Goal: Communication & Community: Answer question/provide support

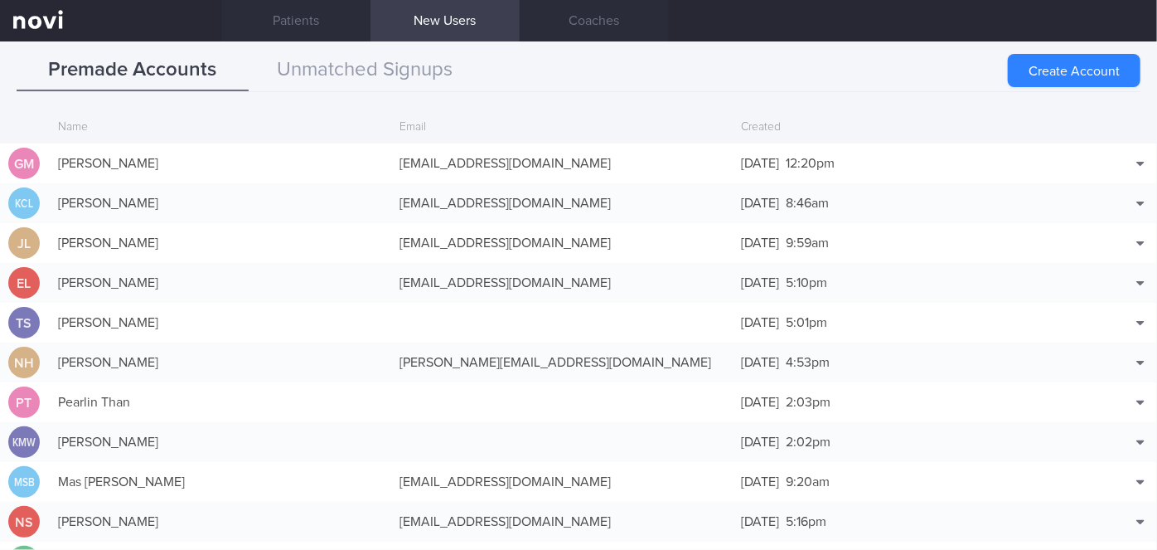
scroll to position [40, 0]
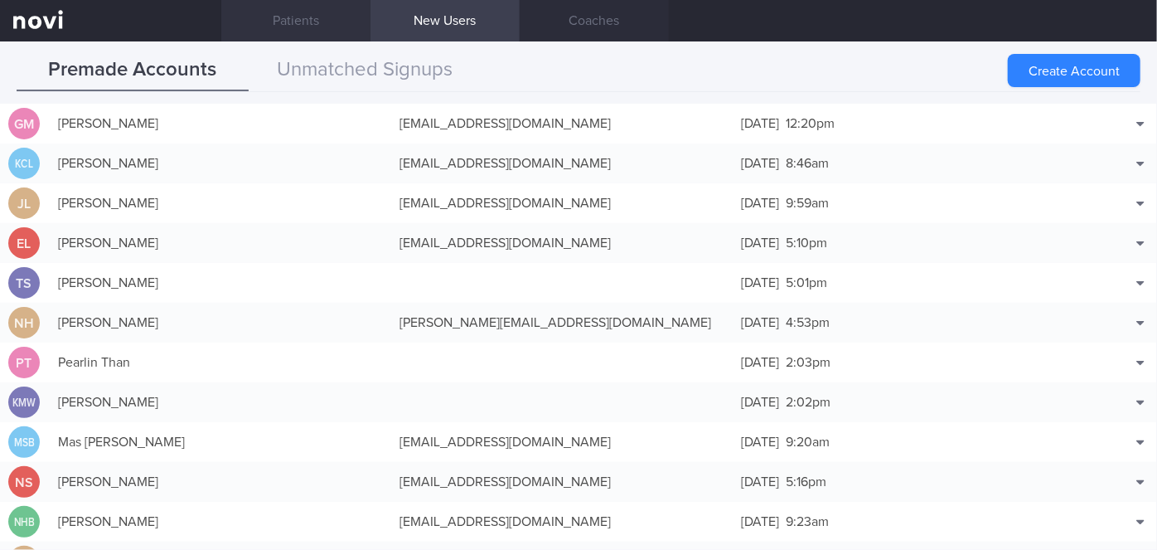
click at [269, 31] on link "Patients" at bounding box center [295, 20] width 149 height 41
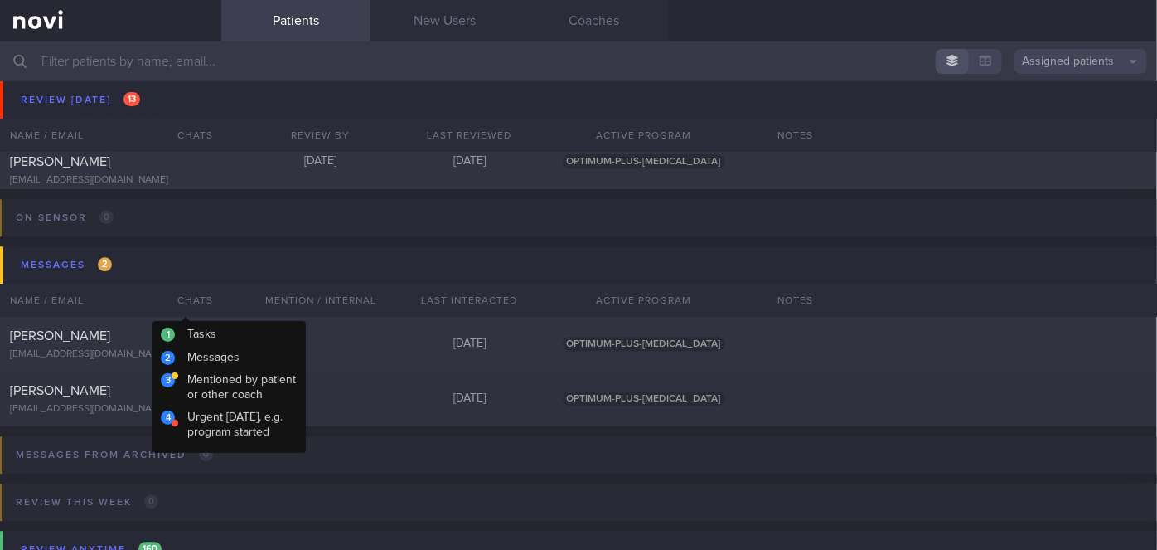
scroll to position [5254, 0]
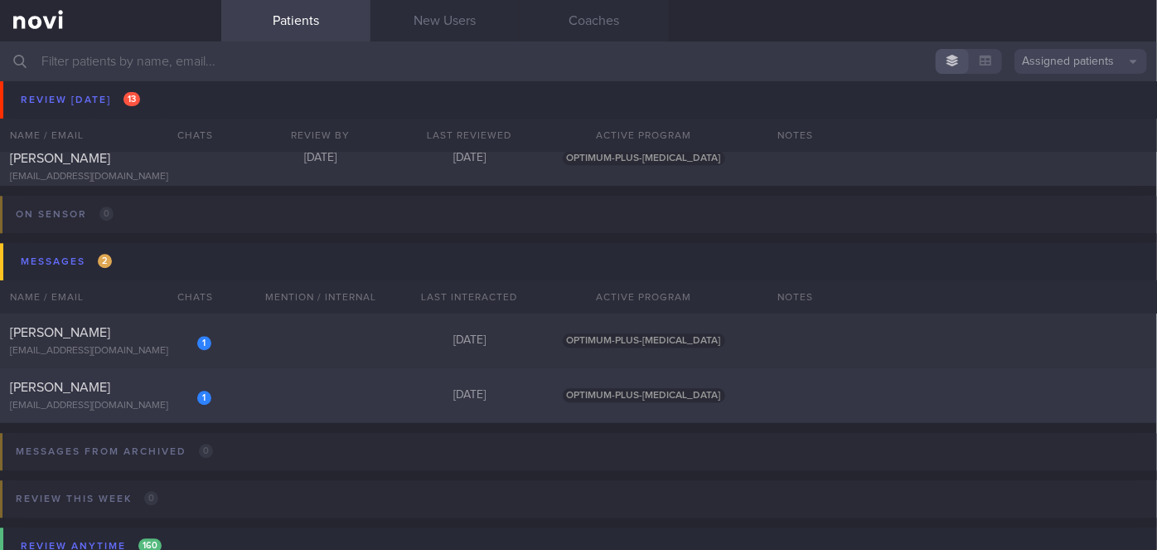
click at [126, 406] on div "1 [PERSON_NAME] [EMAIL_ADDRESS][DOMAIN_NAME]" at bounding box center [110, 395] width 221 height 33
select select "7"
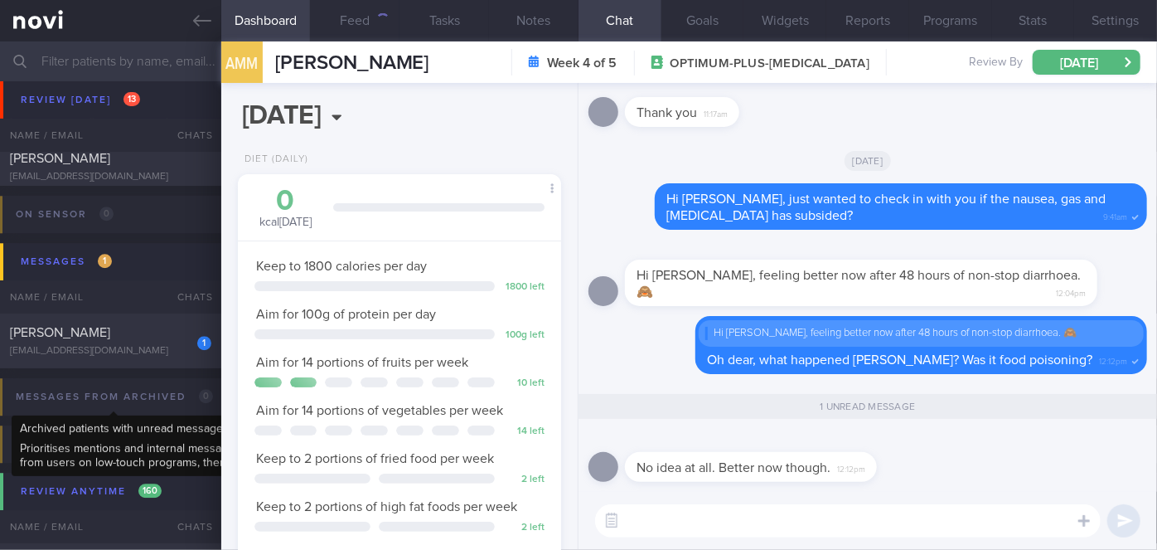
scroll to position [164, 283]
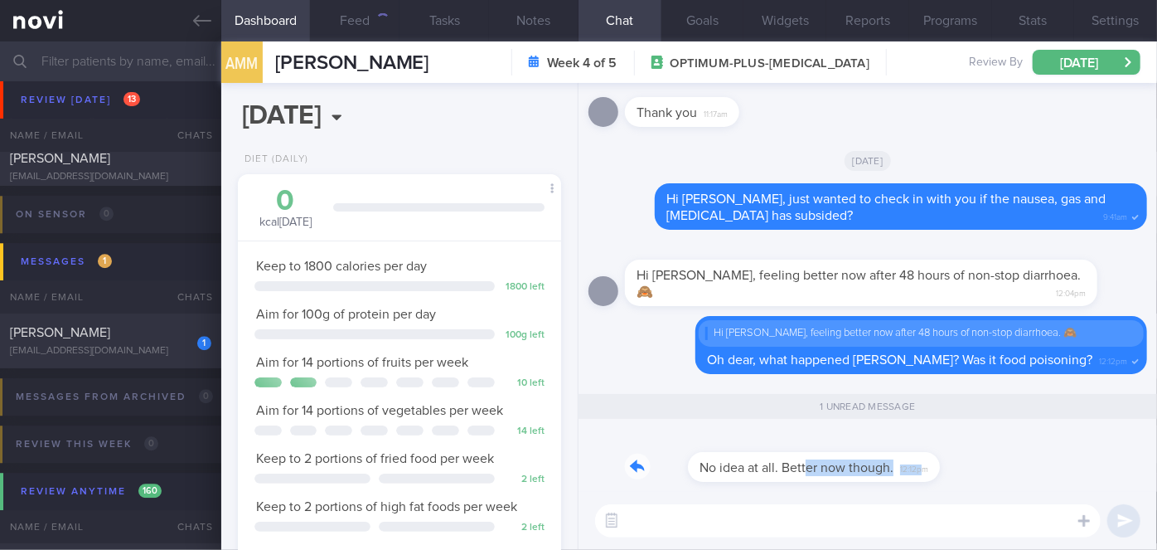
drag, startPoint x: 744, startPoint y: 476, endPoint x: 860, endPoint y: 480, distance: 115.3
click at [860, 480] on div "No idea at all. Better now though. 12:12pm" at bounding box center [776, 457] width 302 height 50
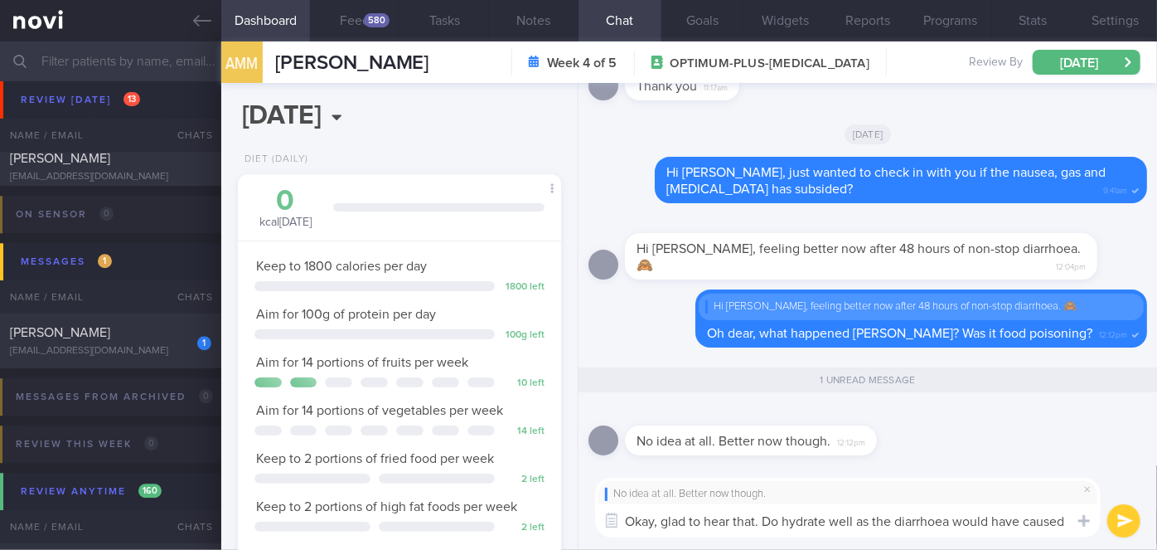
scroll to position [-4, 0]
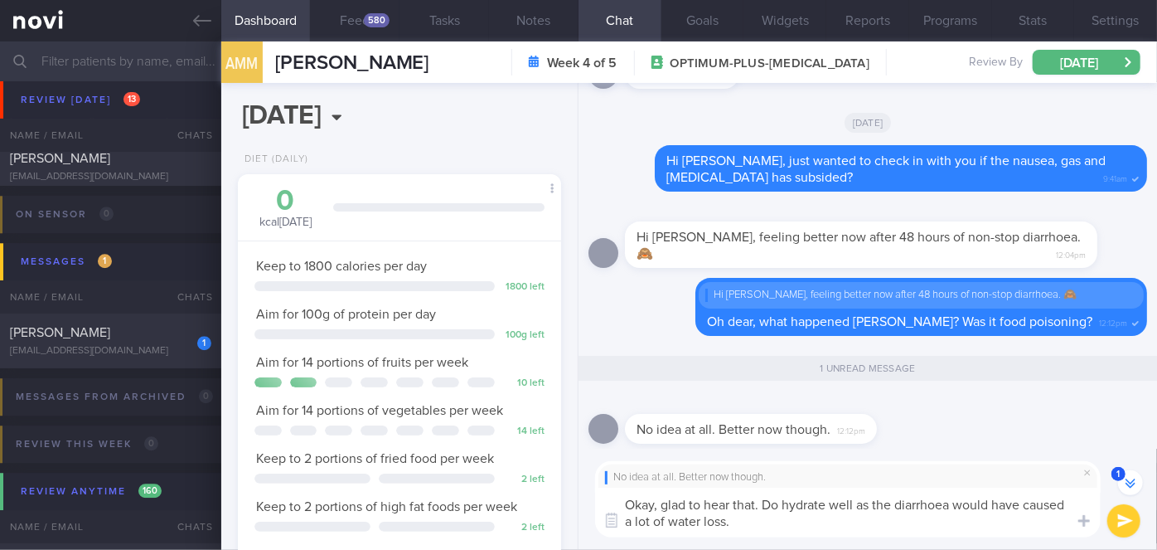
click at [760, 506] on textarea "Okay, glad to hear that. Do hydrate well as the diarrhoea would have caused a l…" at bounding box center [848, 512] width 506 height 50
type textarea "Okay, glad to hear that. Do hydrate well as the diarrhoea would have caused a l…"
click at [1122, 523] on button "submit" at bounding box center [1124, 520] width 33 height 33
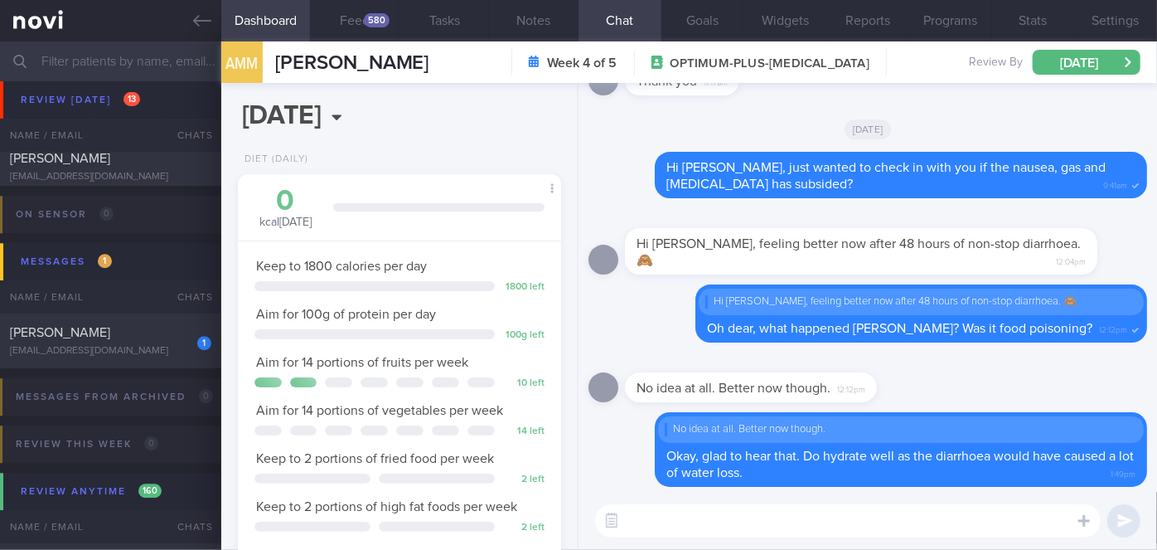
scroll to position [0, 0]
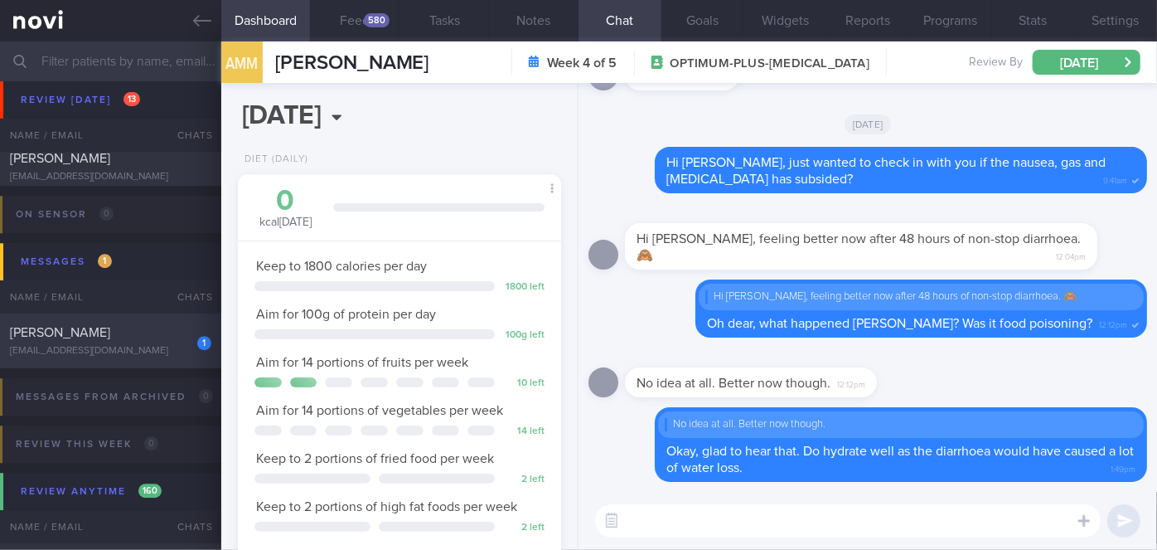
click at [168, 345] on div "[EMAIL_ADDRESS][DOMAIN_NAME]" at bounding box center [110, 351] width 201 height 12
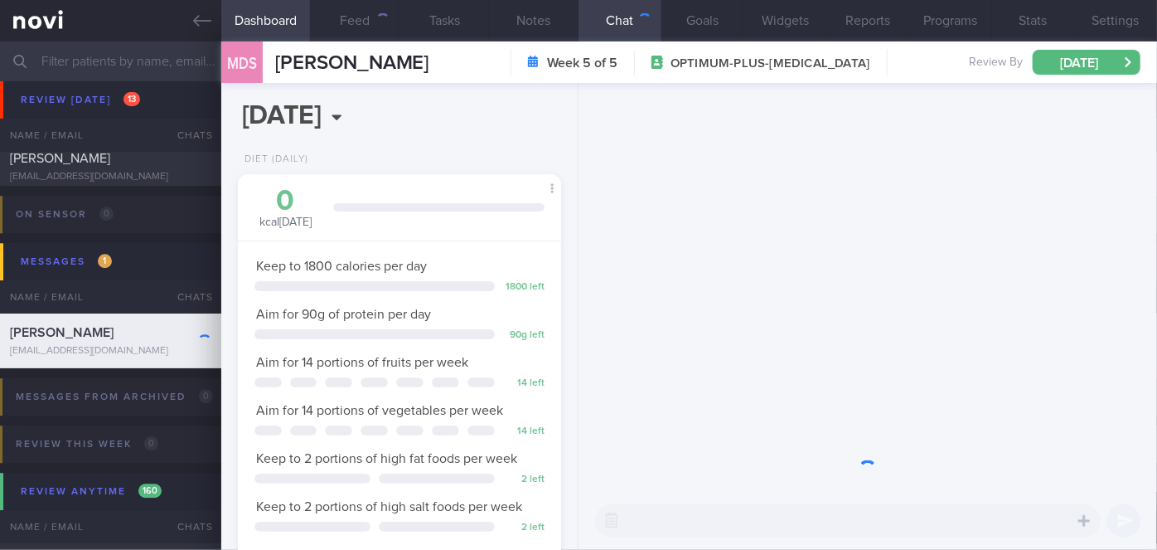
scroll to position [164, 283]
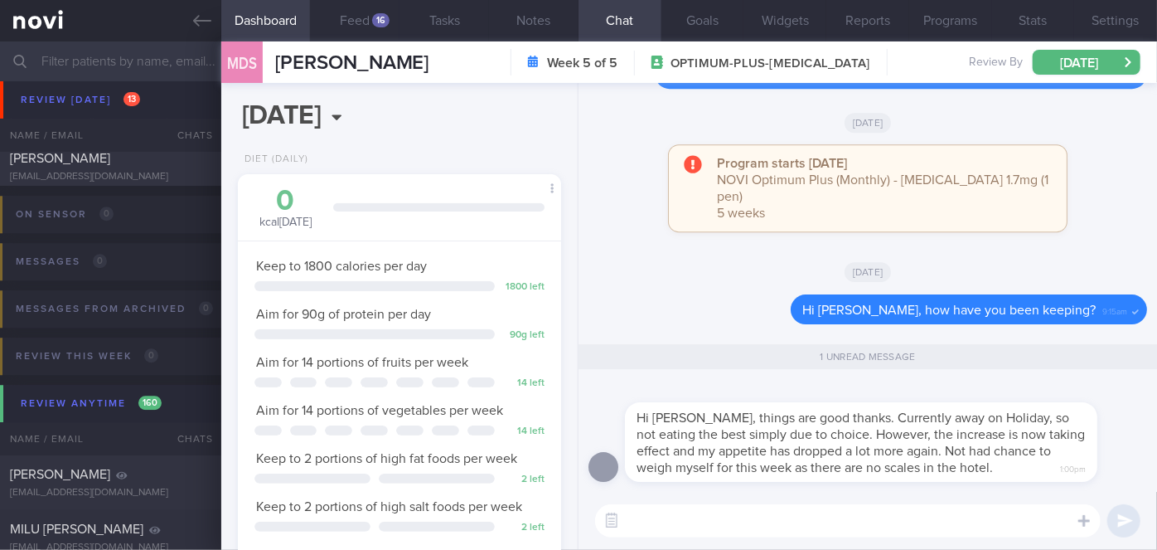
click at [734, 517] on textarea at bounding box center [848, 520] width 506 height 33
type textarea "H"
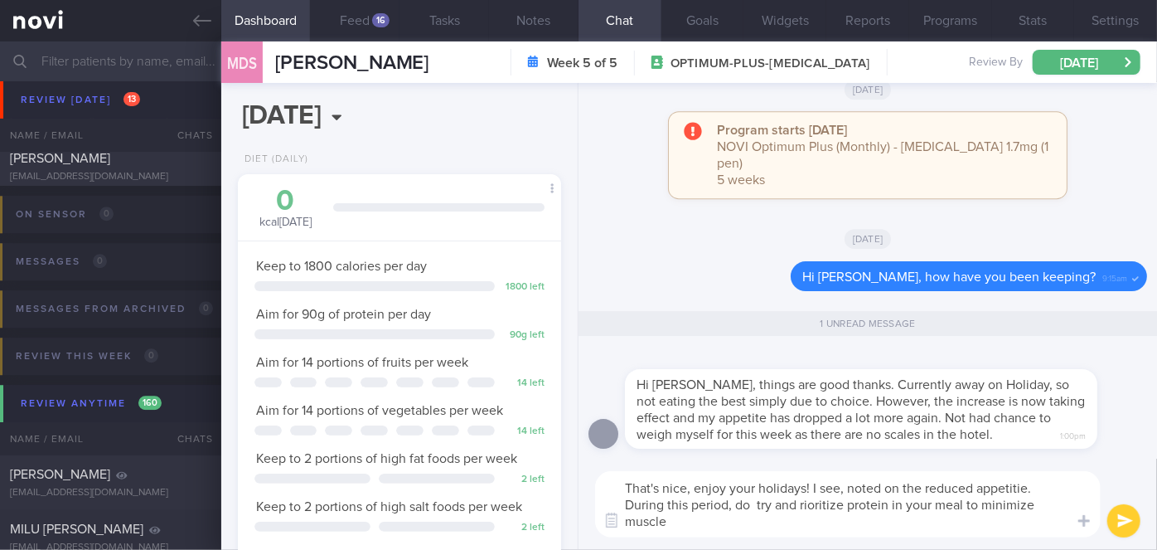
scroll to position [0, 0]
click at [802, 501] on textarea "That's nice, enjoy your holidays! I see, noted on the reduced appetitie. During…" at bounding box center [848, 504] width 506 height 66
click at [1001, 470] on div "That's nice, enjoy your holidays! I see, noted on the reduced appetitie. During…" at bounding box center [868, 503] width 579 height 91
click at [992, 487] on textarea "That's nice, enjoy your holidays! I see, noted on the reduced appetitie. During…" at bounding box center [848, 504] width 506 height 66
click at [928, 507] on textarea "That's nice, enjoy your holidays! I see, noted on the reduced appetite. During …" at bounding box center [848, 504] width 506 height 66
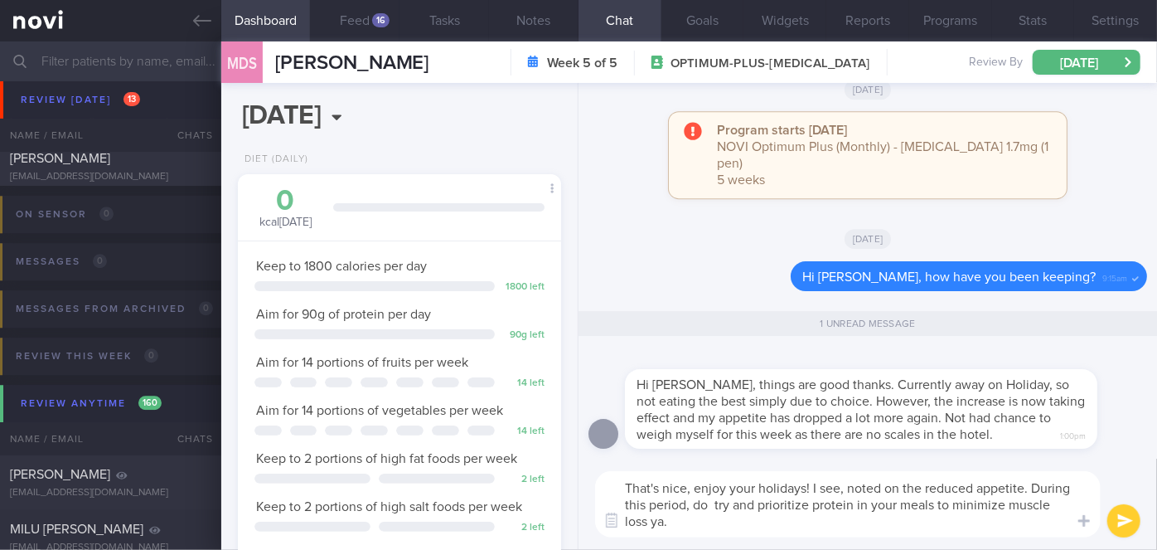
click at [707, 524] on textarea "That's nice, enjoy your holidays! I see, noted on the reduced appetite. During …" at bounding box center [848, 504] width 506 height 66
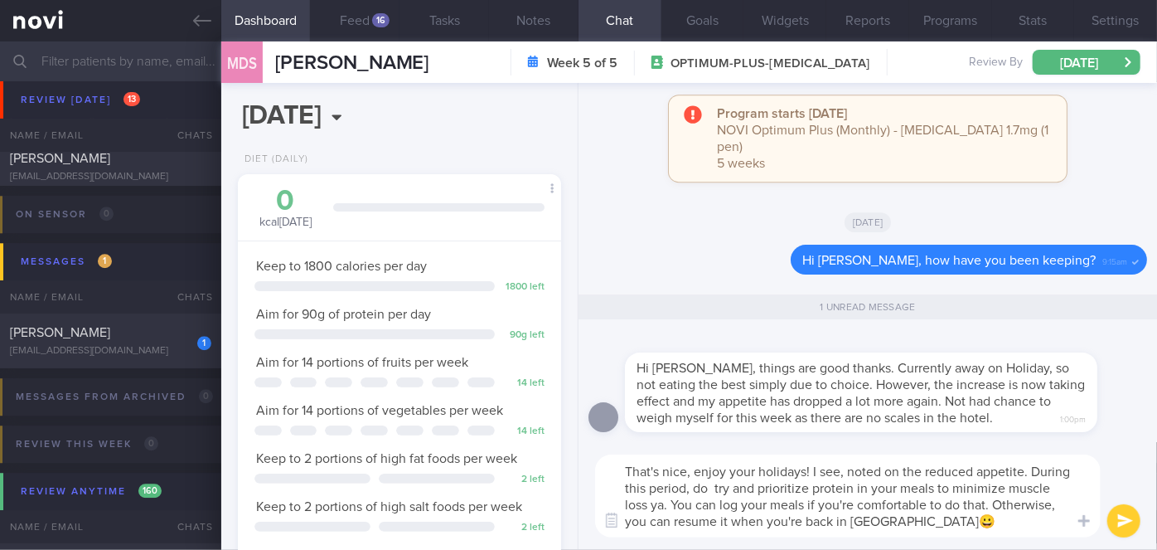
click at [715, 488] on textarea "That's nice, enjoy your holidays! I see, noted on the reduced appetite. During …" at bounding box center [848, 495] width 506 height 83
type textarea "That's nice, enjoy your holidays! I see, noted on the reduced appetite. During …"
click at [1116, 517] on button "submit" at bounding box center [1124, 520] width 33 height 33
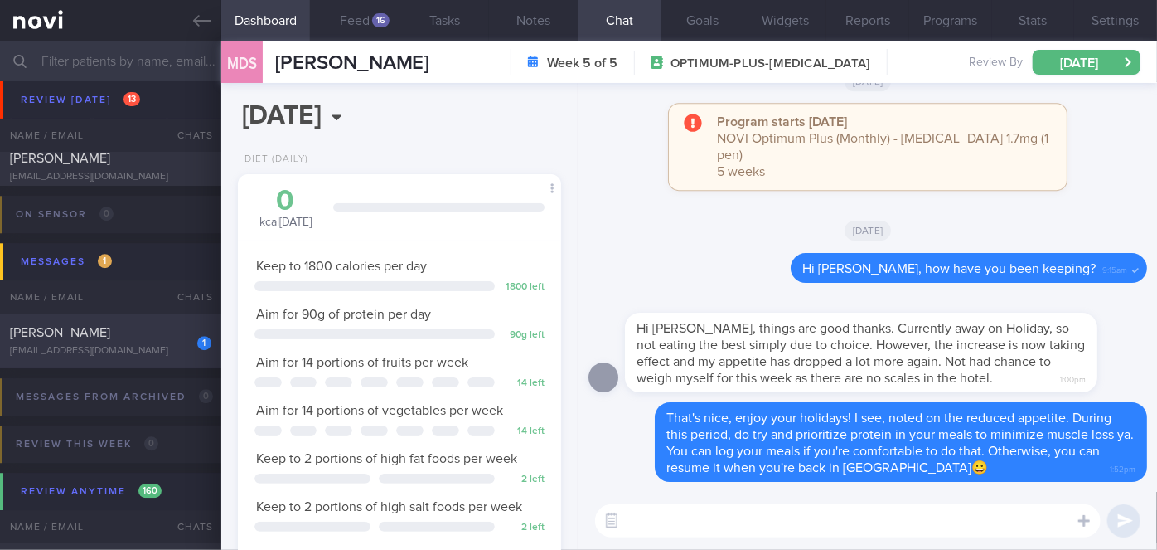
click at [176, 341] on div "[PERSON_NAME]" at bounding box center [108, 332] width 197 height 17
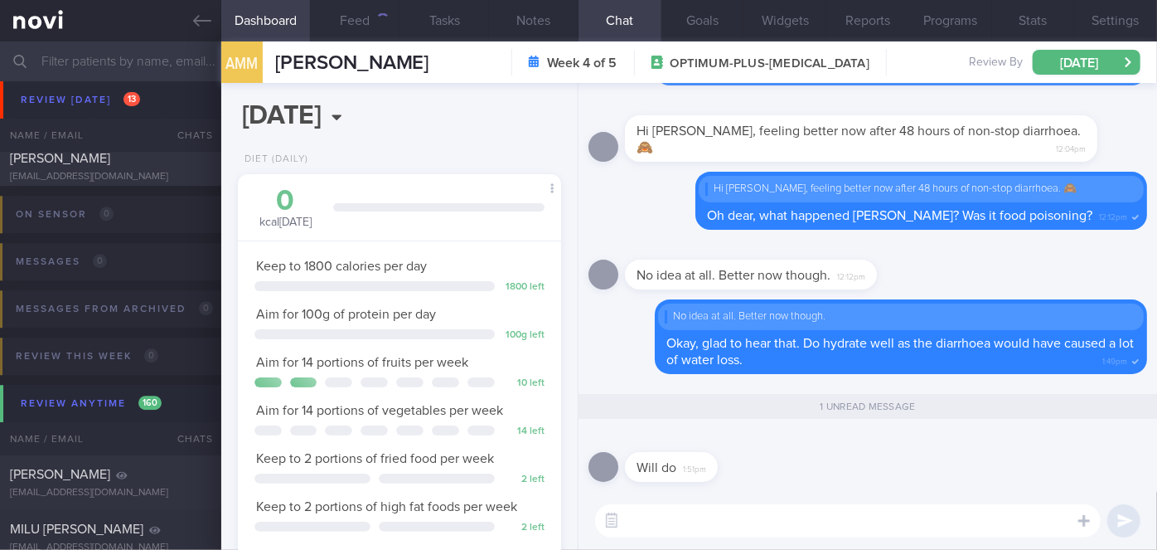
scroll to position [164, 283]
click at [674, 515] on textarea at bounding box center [848, 520] width 506 height 33
type textarea "Take care, [PERSON_NAME]!"
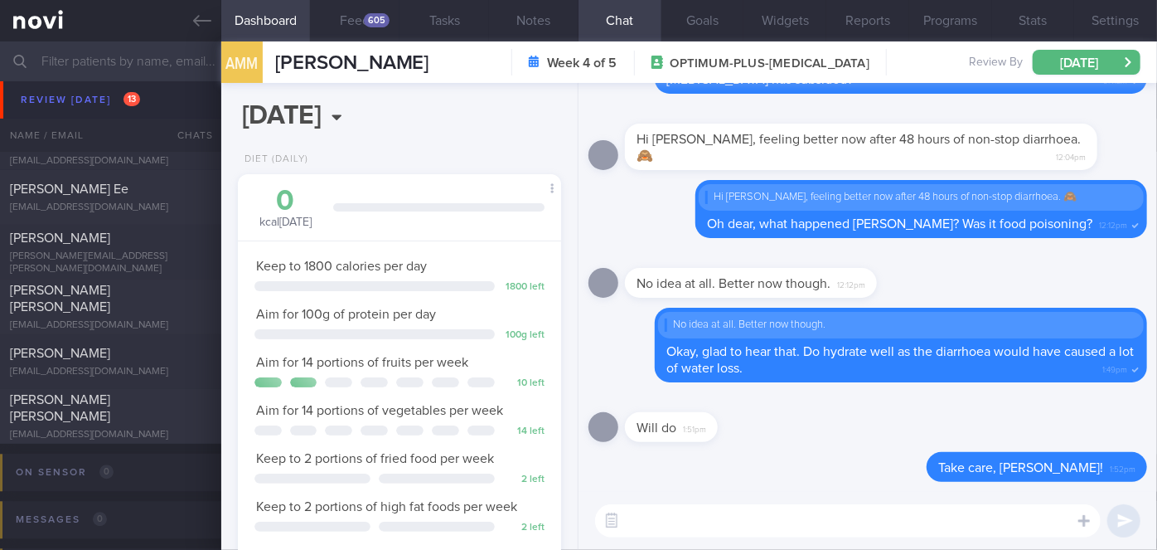
scroll to position [4996, 0]
